Goal: Communication & Community: Answer question/provide support

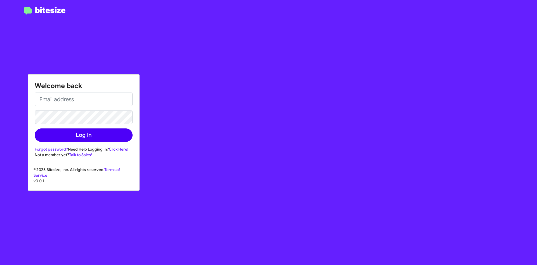
type input "[PERSON_NAME][EMAIL_ADDRESS][PERSON_NAME][DOMAIN_NAME]"
click at [97, 135] on button "Log In" at bounding box center [84, 134] width 98 height 13
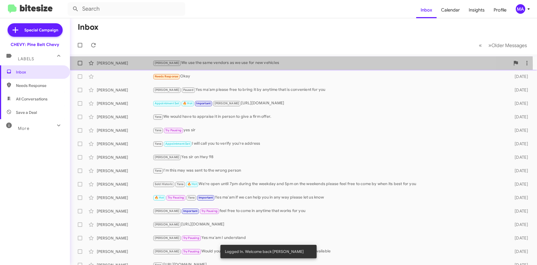
click at [230, 65] on div "[PERSON_NAME] We use the same vendors as we use for new vehicles" at bounding box center [332, 63] width 358 height 6
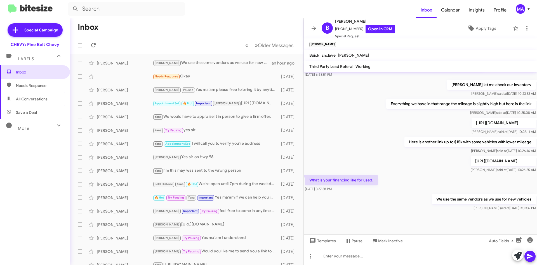
scroll to position [207, 0]
click at [194, 78] on div "Needs Response Okay" at bounding box center [215, 76] width 124 height 6
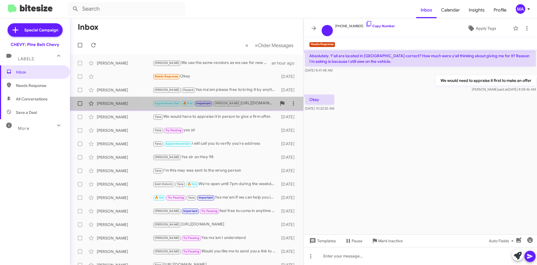
click at [242, 105] on div "Appointment Set 🔥 Hot Important [PERSON_NAME] [URL][DOMAIN_NAME]" at bounding box center [215, 103] width 124 height 6
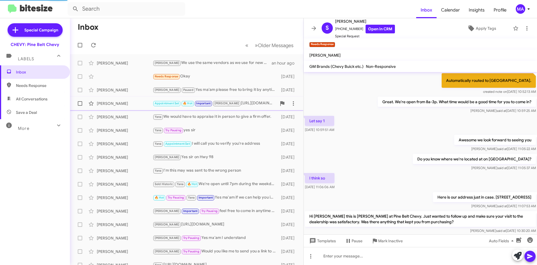
scroll to position [289, 0]
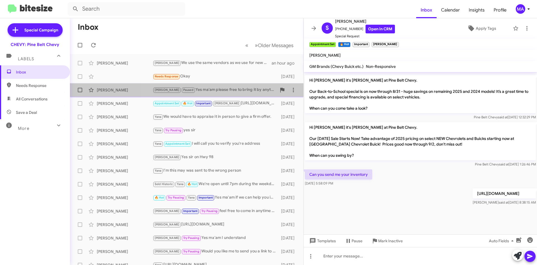
click at [234, 91] on div "[PERSON_NAME] Paused Yes ma'am please free to bring it by anytime that is conve…" at bounding box center [215, 89] width 124 height 6
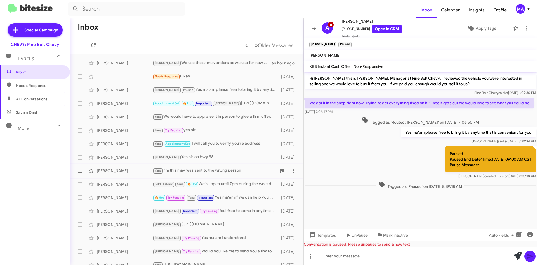
click at [207, 167] on div "[PERSON_NAME] I'm this may was sent to the wrong person" at bounding box center [215, 170] width 124 height 6
